Goal: Check status: Check status

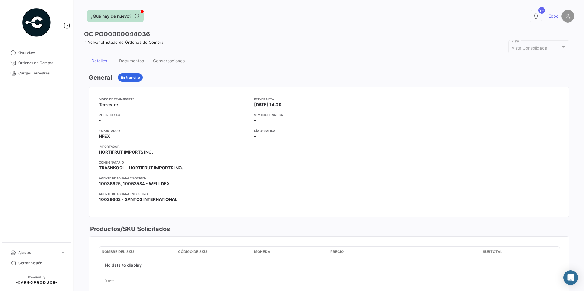
click at [139, 13] on button "¿Qué hay de nuevo?" at bounding box center [115, 16] width 57 height 12
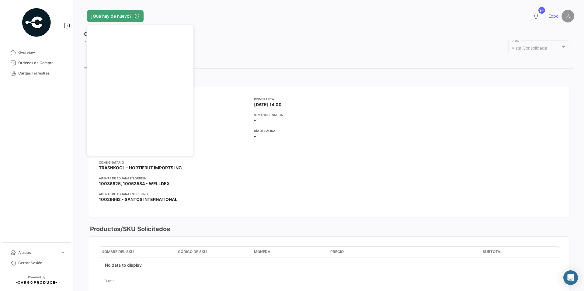
scroll to position [122, 0]
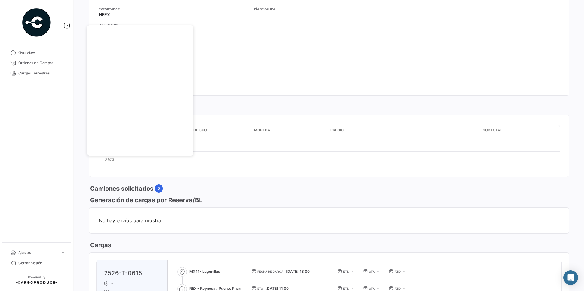
click at [341, 106] on div "Productos/SKU Solicitados" at bounding box center [329, 107] width 480 height 9
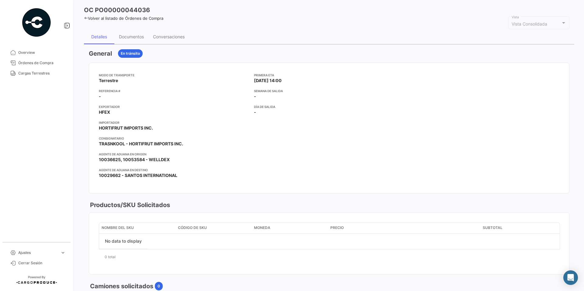
scroll to position [0, 0]
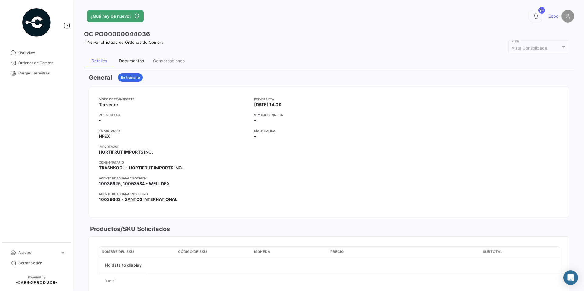
click at [127, 63] on div "Documentos" at bounding box center [131, 60] width 25 height 5
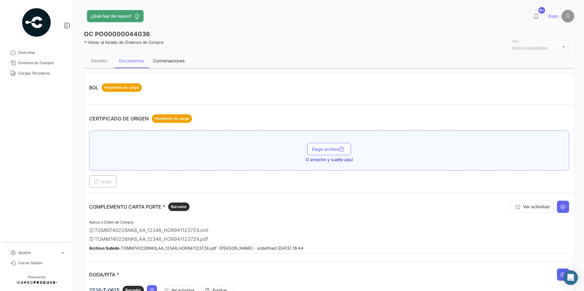
click at [158, 65] on div "Conversaciones" at bounding box center [168, 61] width 41 height 15
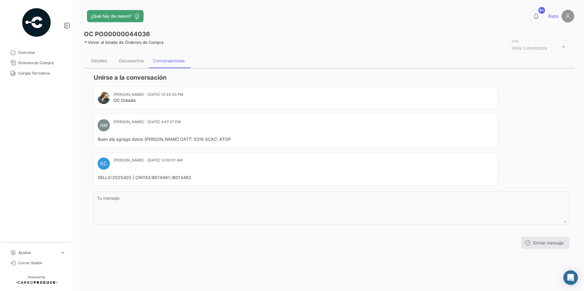
click at [134, 68] on div "Unirse a la conversación [PERSON_NAME] - [DATE] 10:34:33 PM OC Creada AM [PERSO…" at bounding box center [329, 160] width 490 height 185
click at [136, 63] on div "Documentos" at bounding box center [131, 60] width 25 height 5
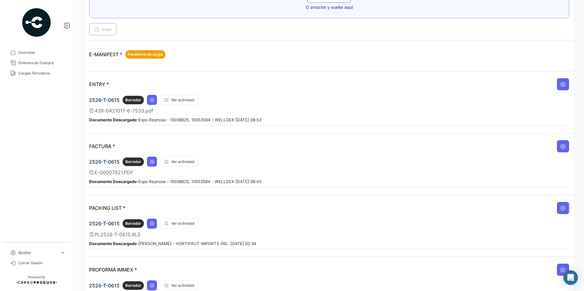
scroll to position [365, 0]
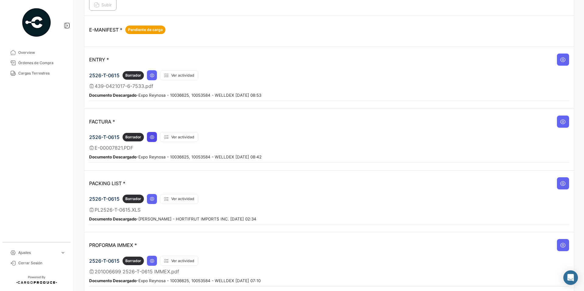
click at [149, 137] on button at bounding box center [152, 137] width 10 height 10
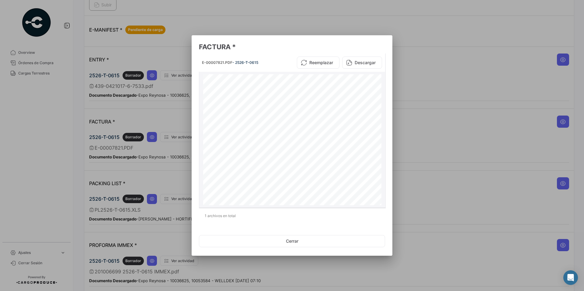
scroll to position [152, 0]
click at [528, 206] on div at bounding box center [292, 145] width 584 height 291
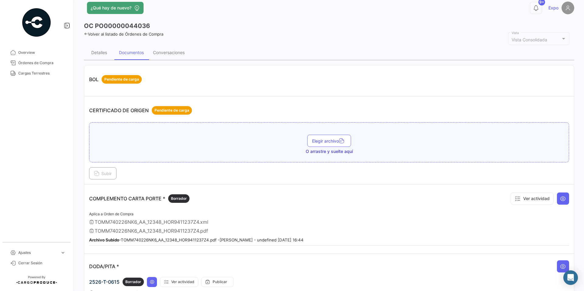
scroll to position [0, 0]
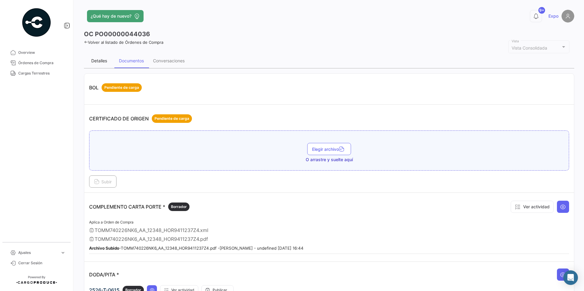
click at [109, 65] on div "Detalles" at bounding box center [99, 61] width 30 height 15
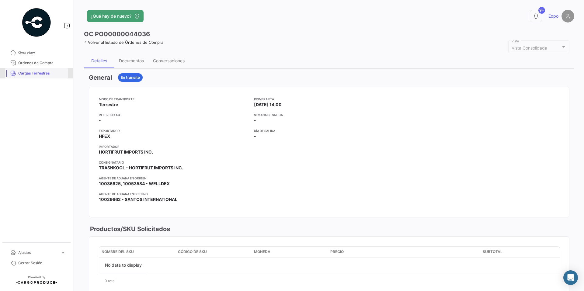
click at [26, 77] on link "Cargas Terrestres" at bounding box center [36, 73] width 63 height 10
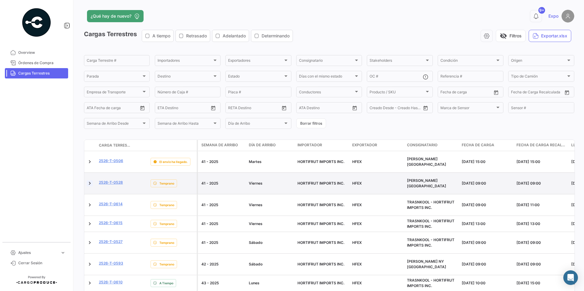
click at [88, 186] on link at bounding box center [90, 183] width 6 height 6
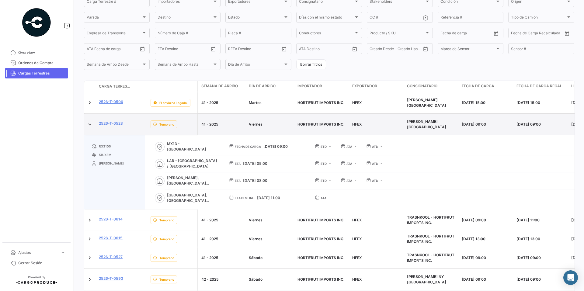
scroll to position [61, 0]
